Goal: Find specific page/section: Find specific page/section

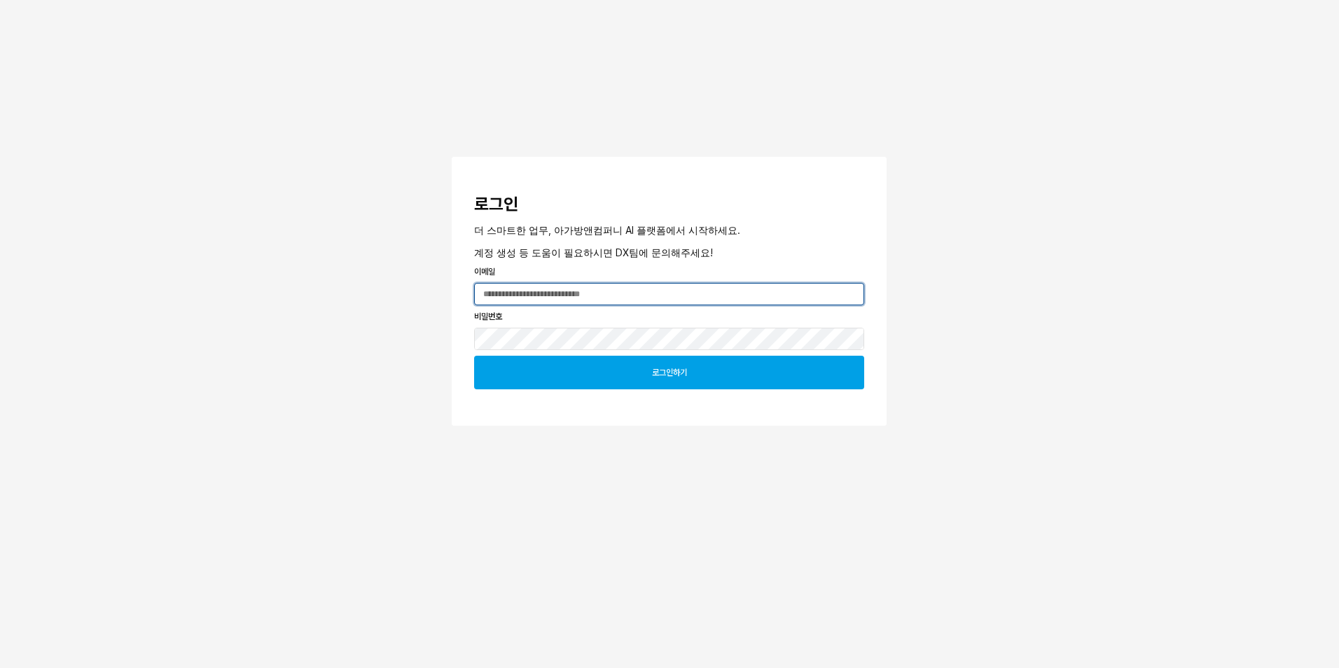
type input "**********"
click at [604, 370] on div "로그인하기" at bounding box center [668, 372] width 377 height 32
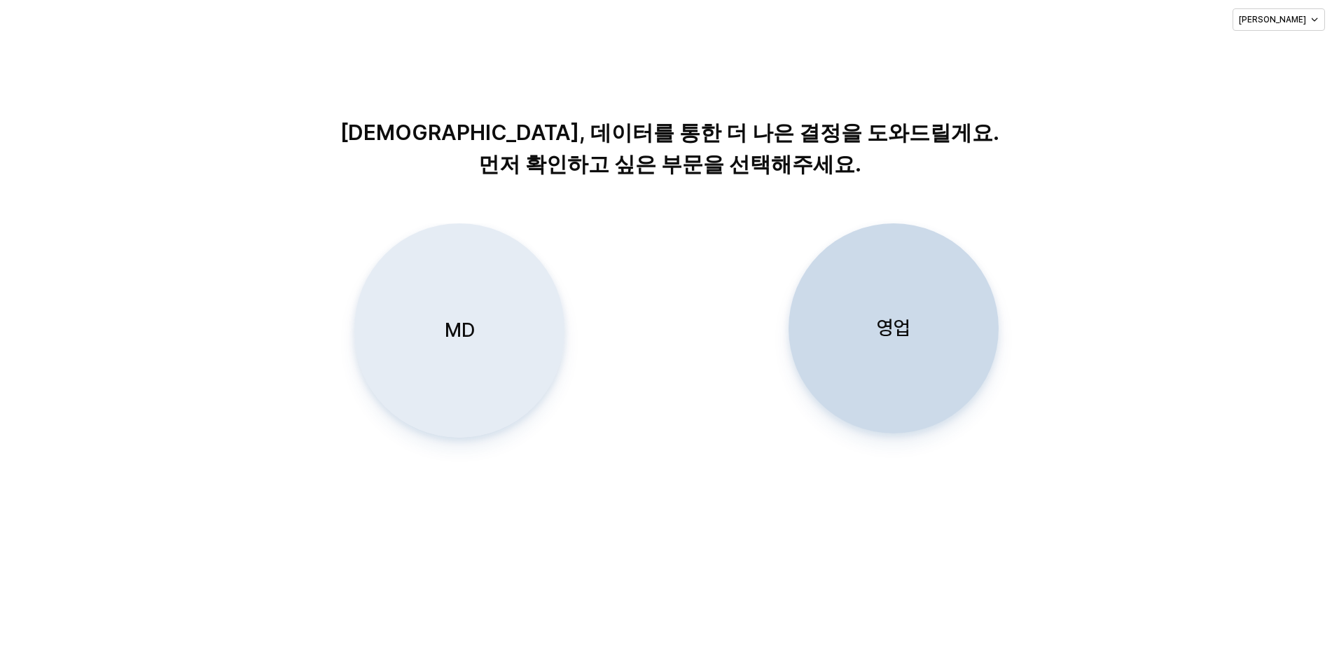
click at [472, 315] on div "MD" at bounding box center [459, 330] width 197 height 213
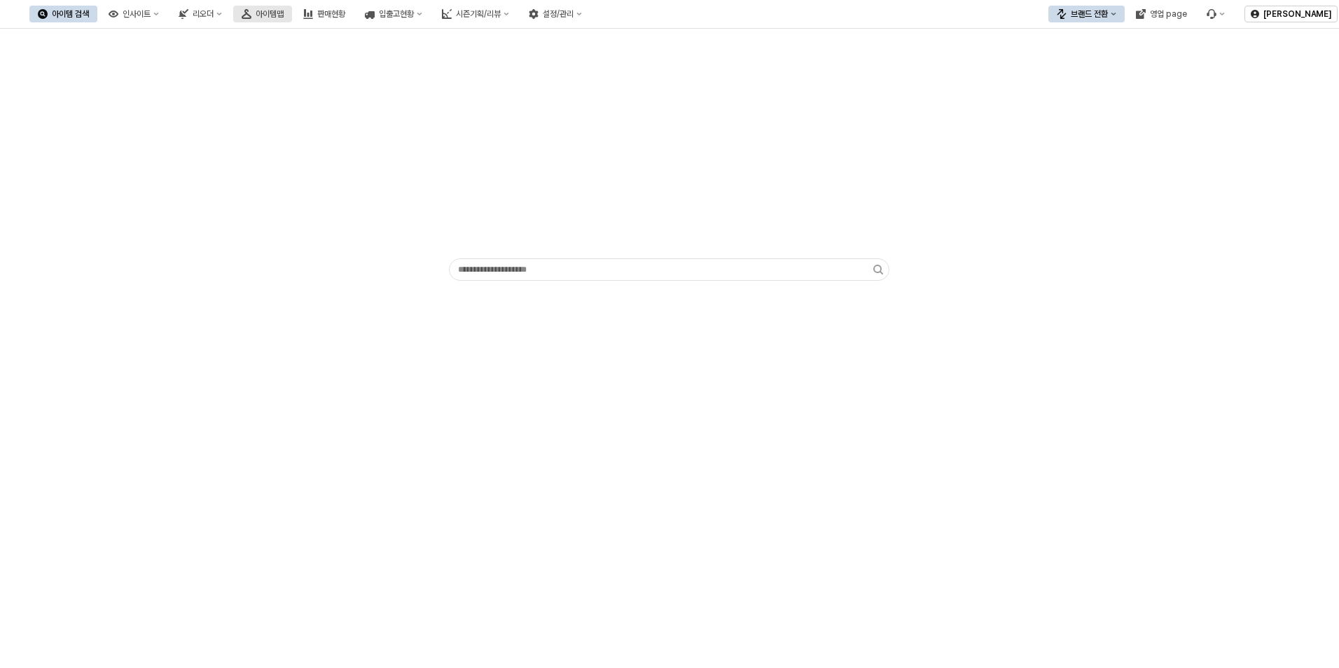
click at [292, 16] on button "아이템맵" at bounding box center [262, 14] width 59 height 17
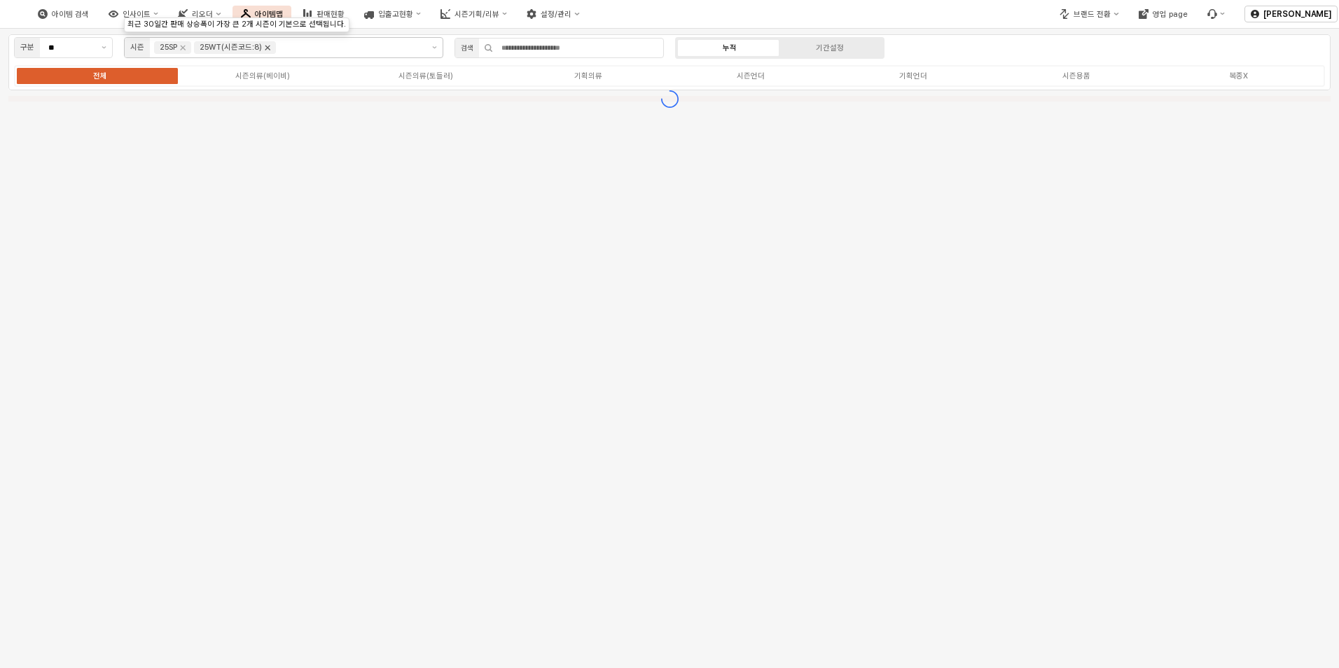
click at [271, 50] on icon "Remove 25WT(시즌코드:8)" at bounding box center [267, 47] width 11 height 11
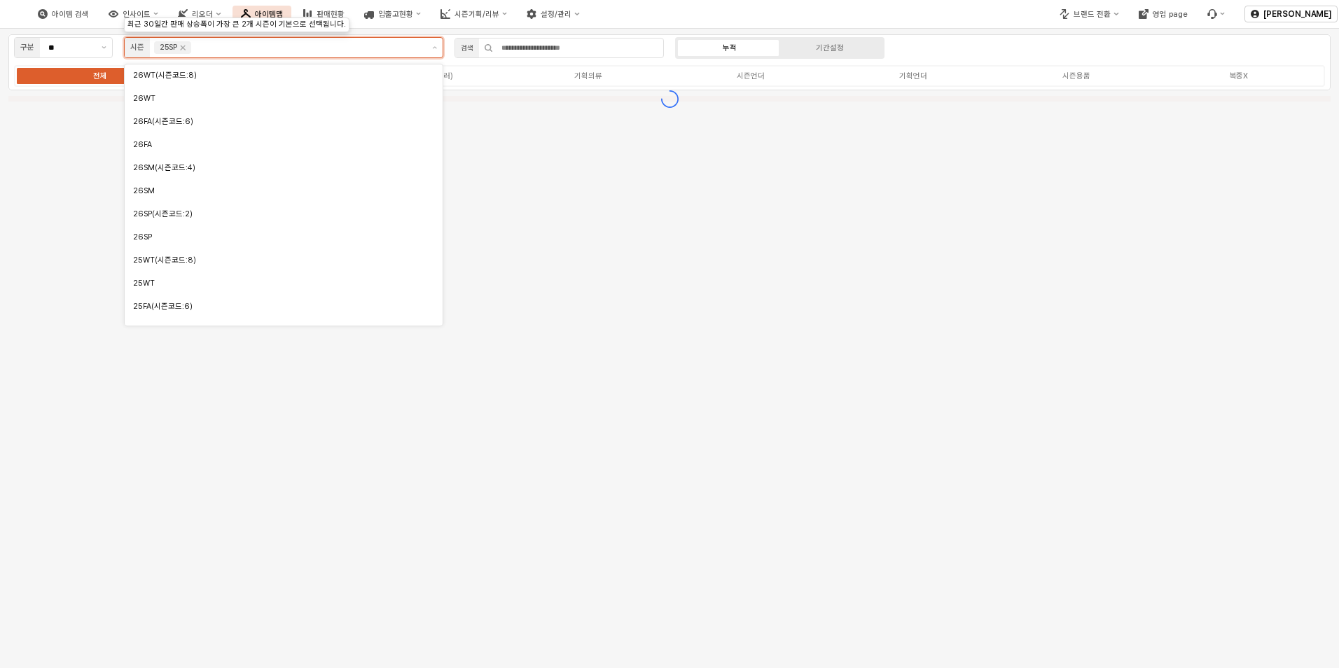
scroll to position [107, 0]
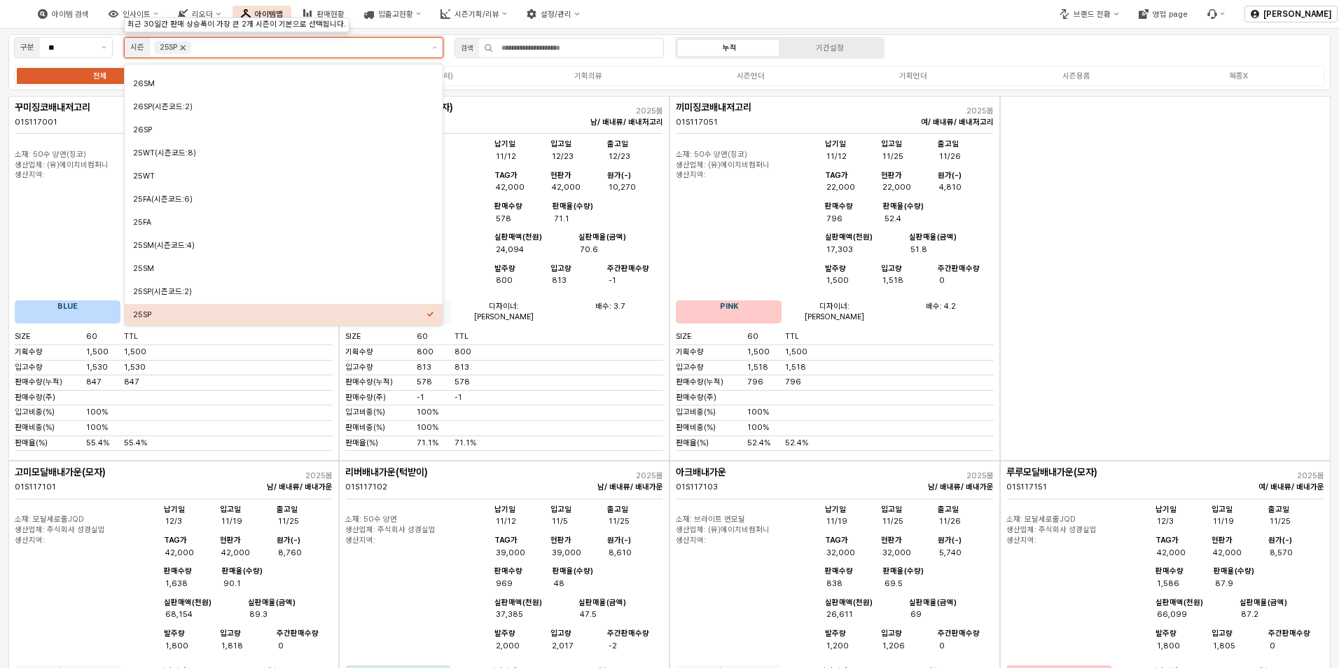
click at [181, 52] on icon "Remove 25SP" at bounding box center [182, 47] width 11 height 11
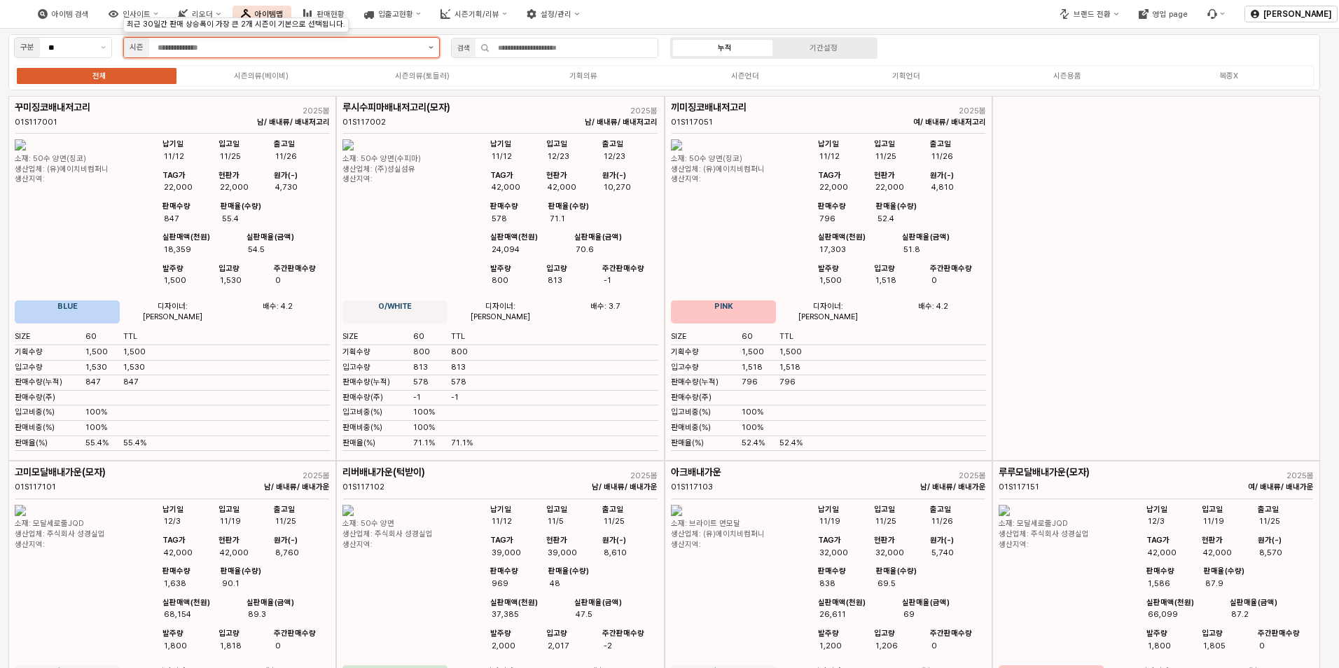
click at [431, 42] on button "제안 사항 표시" at bounding box center [431, 48] width 16 height 20
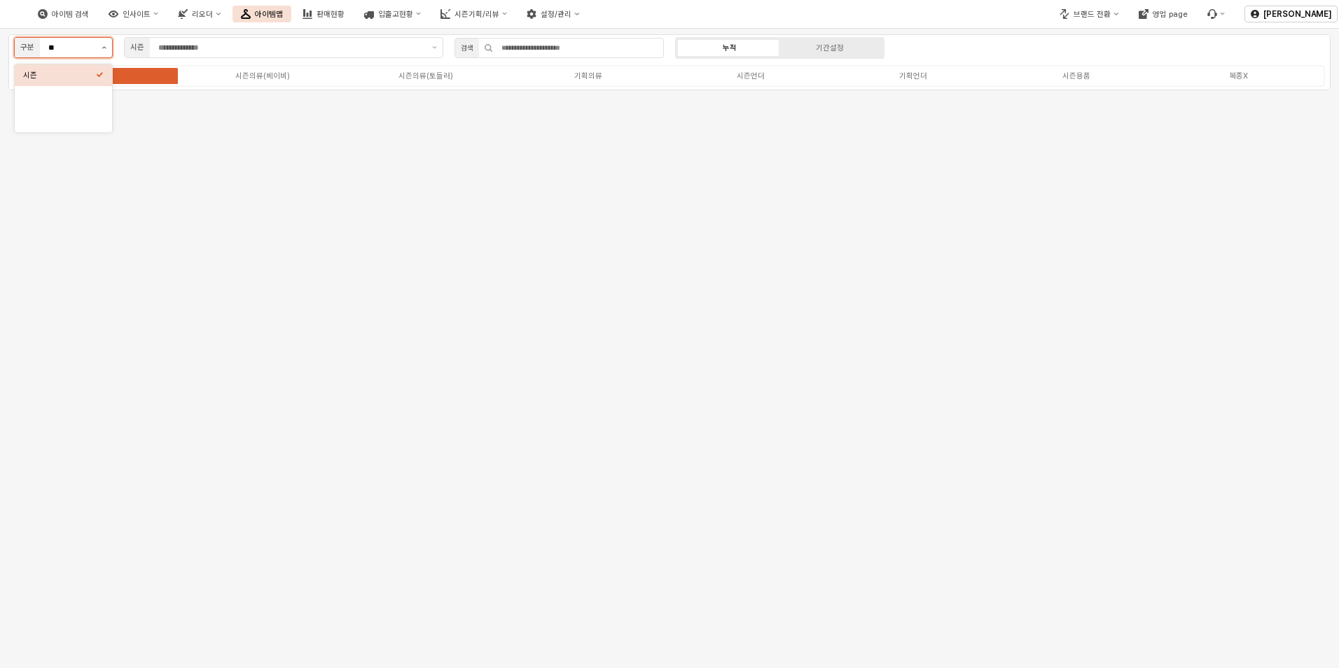
click at [103, 42] on button "제안 사항 표시" at bounding box center [104, 48] width 16 height 20
click at [53, 78] on div "시즌" at bounding box center [59, 75] width 73 height 11
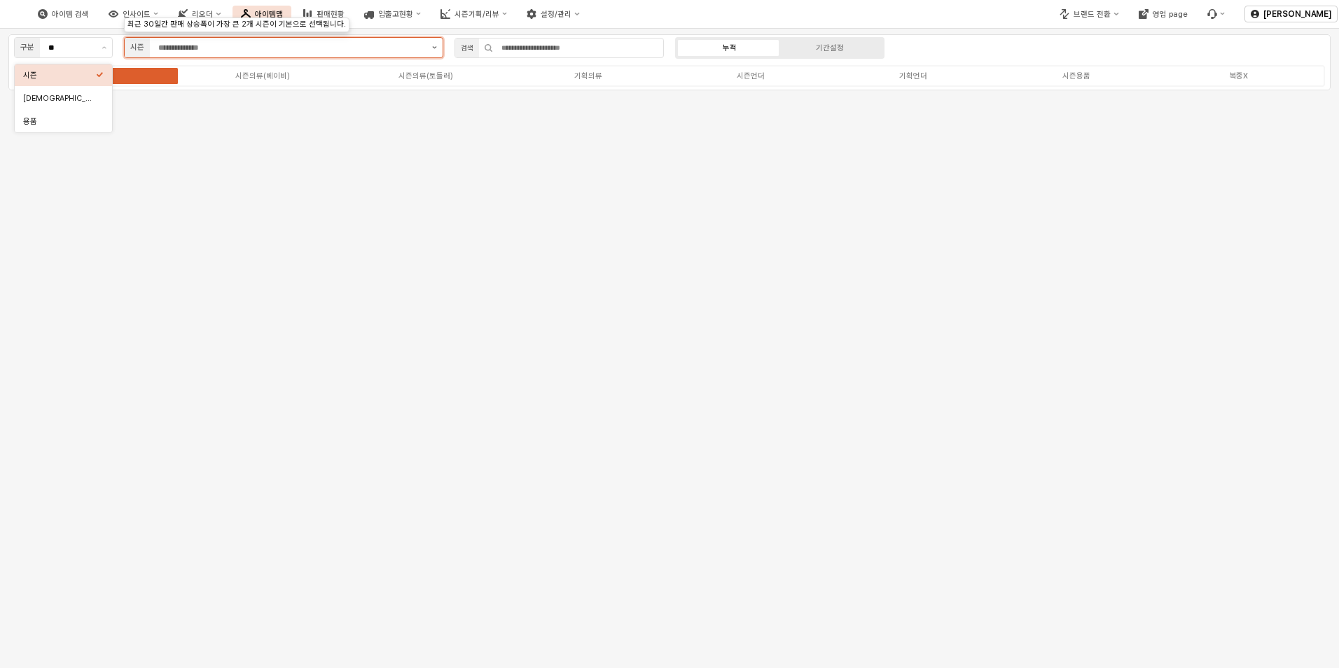
click at [437, 48] on button "제안 사항 표시" at bounding box center [434, 48] width 16 height 20
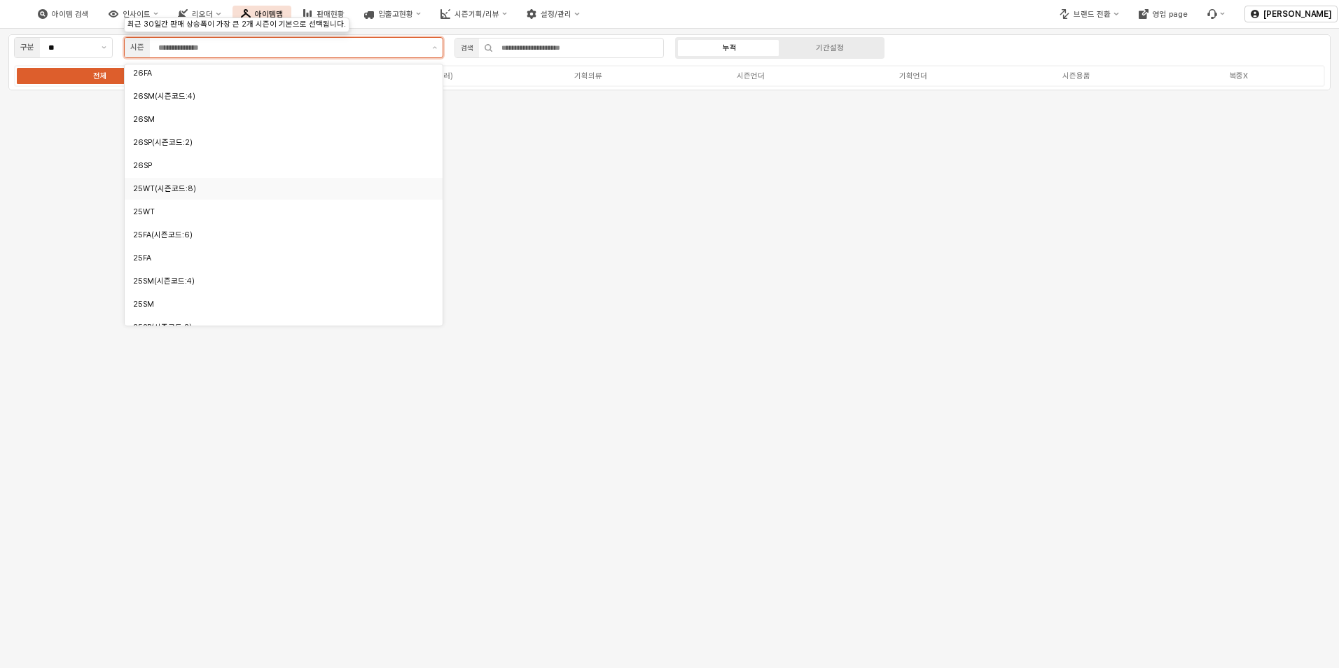
scroll to position [140, 0]
click at [177, 240] on div "25SM" at bounding box center [279, 235] width 293 height 11
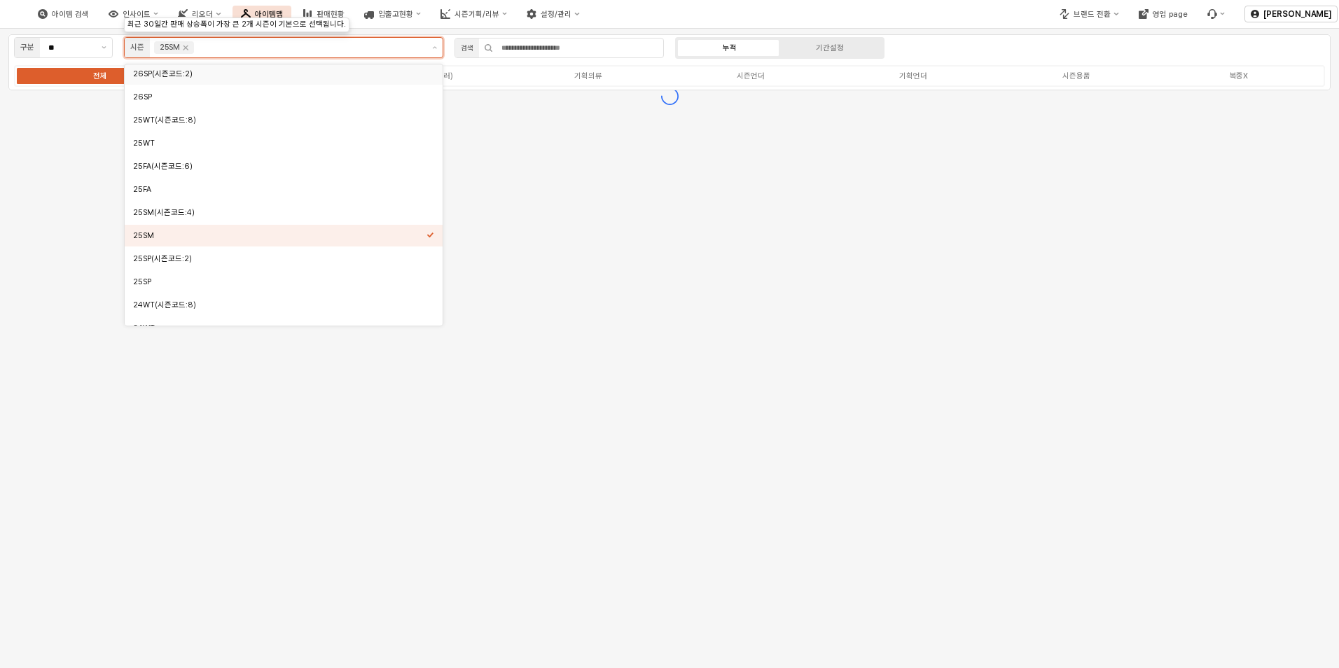
scroll to position [139, 0]
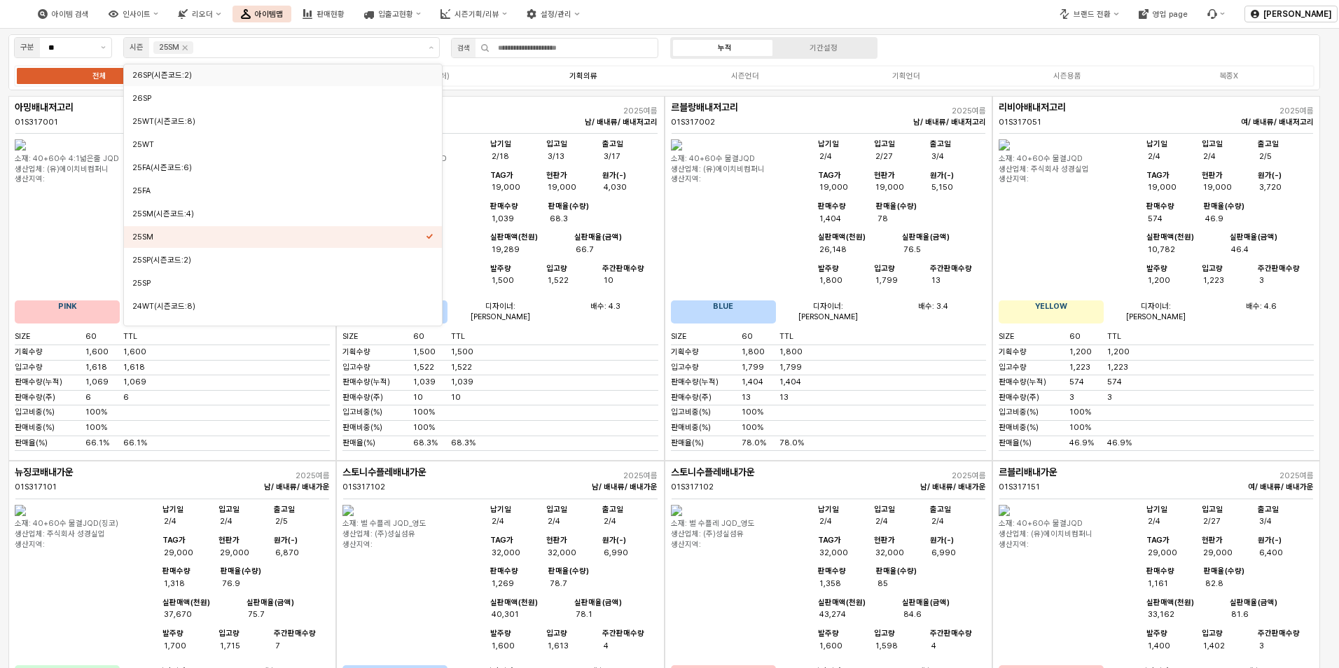
click at [551, 80] on label "기획의류" at bounding box center [583, 76] width 161 height 12
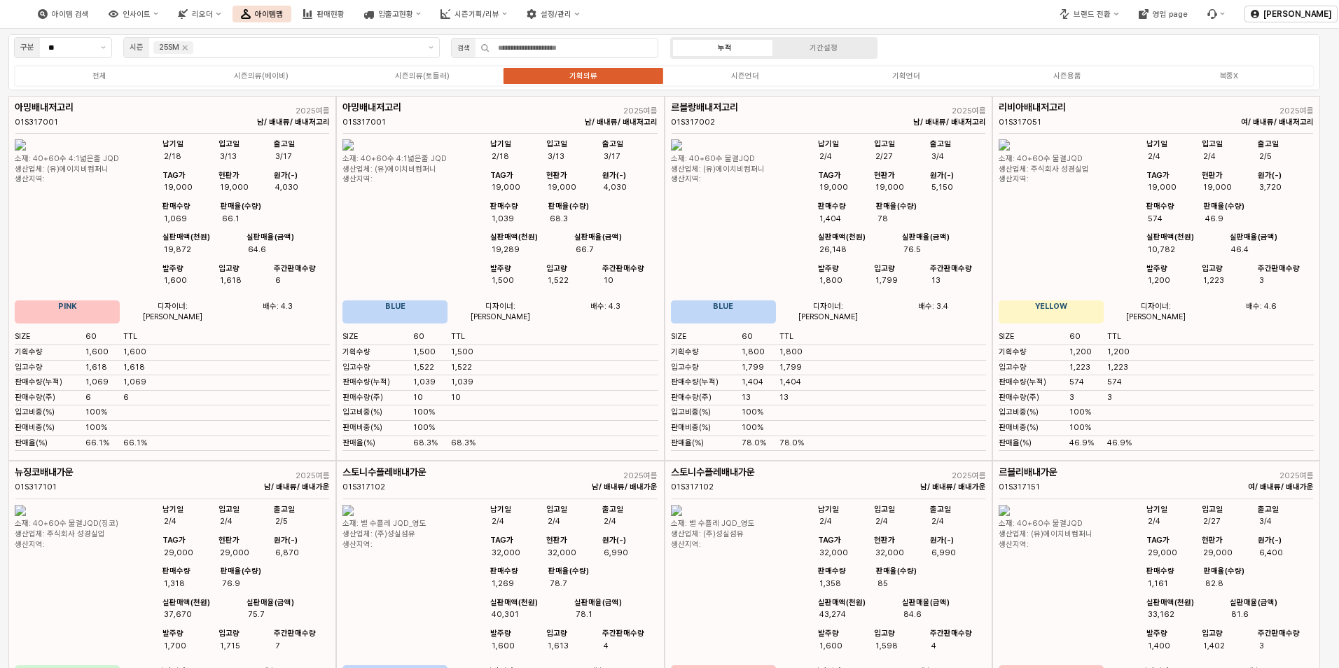
click at [413, 82] on div "전체 시즌의류(베이비) 시즌의류(토들러) 기획의류 시즌언더 기획언더 시즌용품 복종X" at bounding box center [664, 76] width 1300 height 22
click at [429, 75] on div "시즌의류(토들러)" at bounding box center [422, 75] width 55 height 9
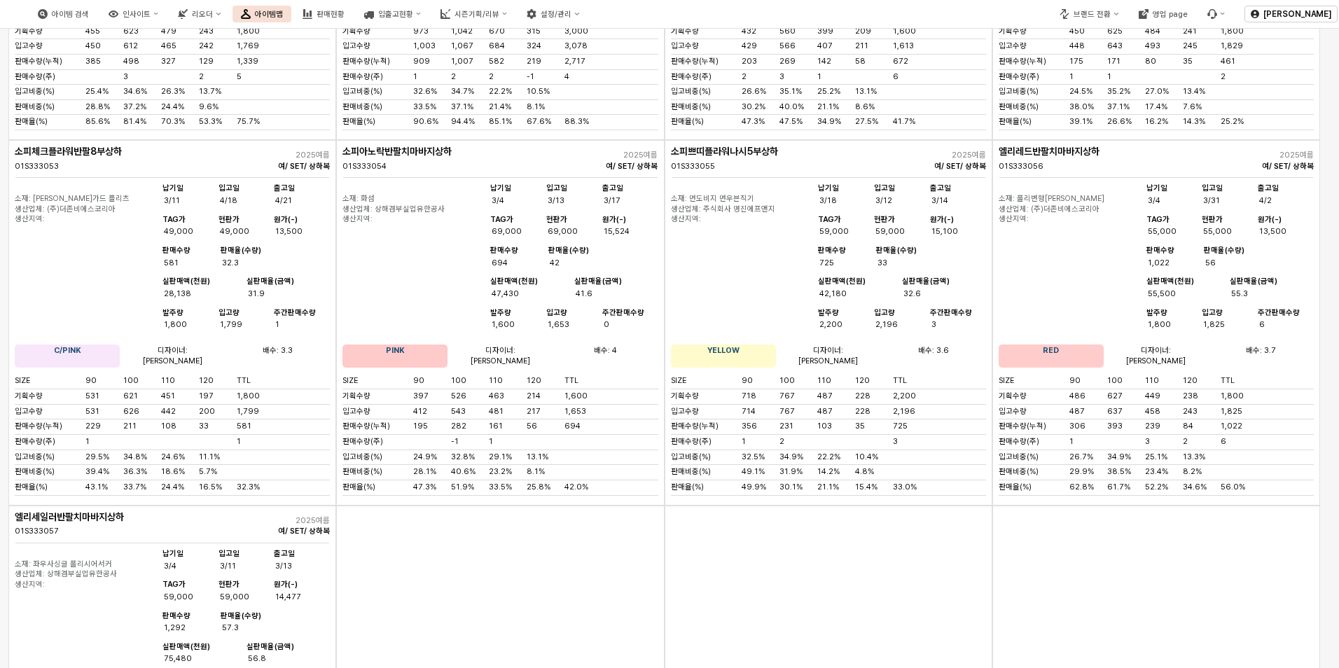
scroll to position [5418, 0]
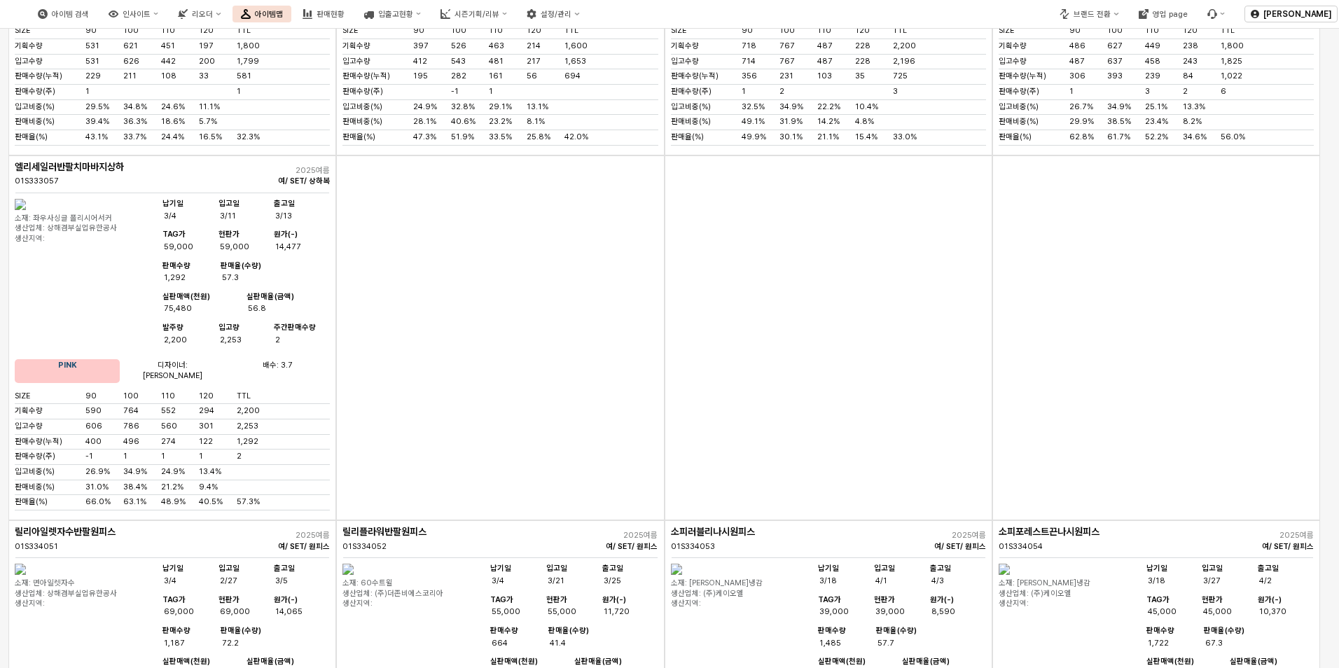
click at [26, 210] on img "App Frame" at bounding box center [20, 204] width 11 height 11
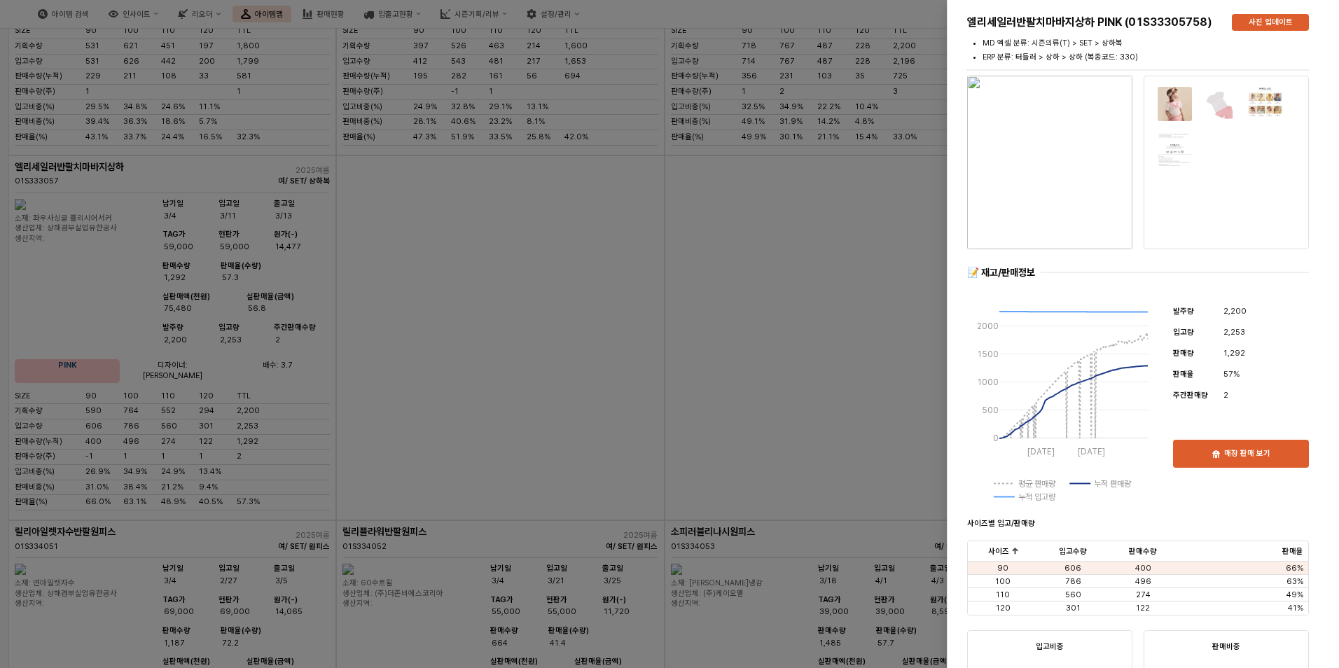
click at [1223, 104] on img at bounding box center [1220, 104] width 36 height 36
click at [1074, 196] on img "button" at bounding box center [1049, 163] width 165 height 174
click at [450, 422] on div at bounding box center [669, 334] width 1339 height 668
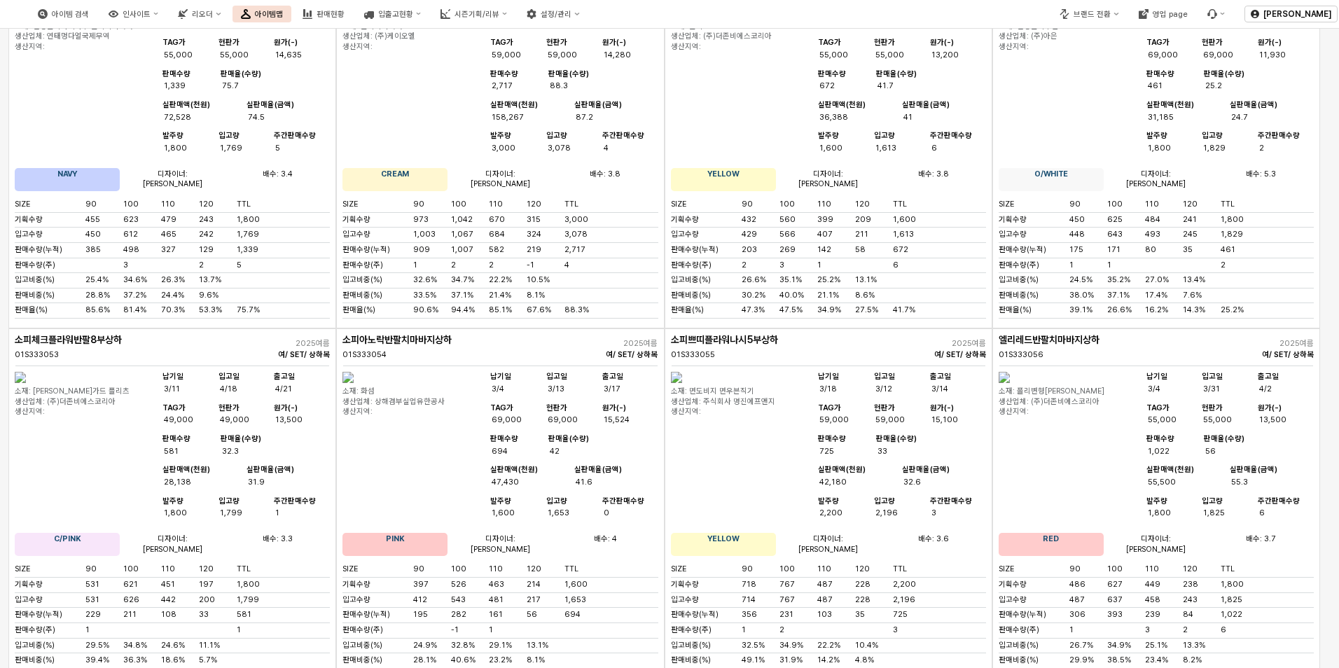
scroll to position [4858, 0]
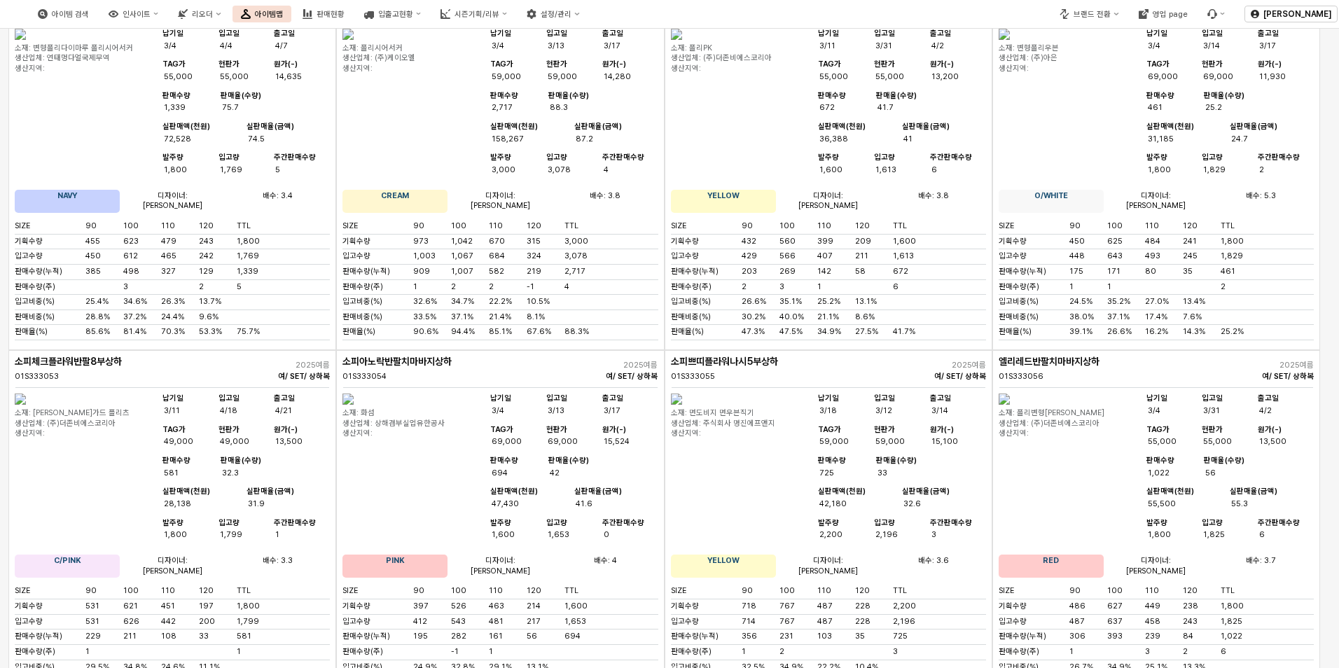
click at [1010, 405] on img "App Frame" at bounding box center [1004, 399] width 11 height 11
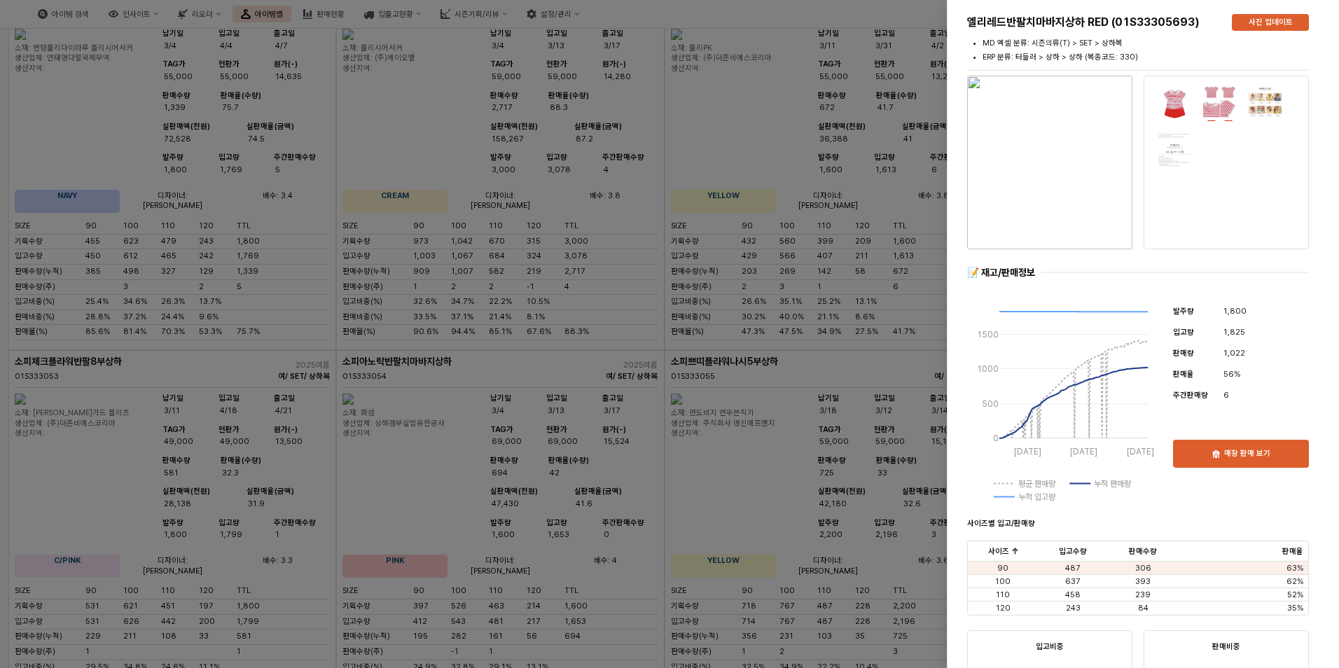
click at [1083, 179] on img "button" at bounding box center [1049, 163] width 165 height 174
click at [1228, 104] on img at bounding box center [1220, 104] width 36 height 36
click at [1224, 116] on img at bounding box center [1220, 104] width 36 height 36
click at [1226, 113] on img at bounding box center [1220, 104] width 36 height 36
